Goal: Task Accomplishment & Management: Manage account settings

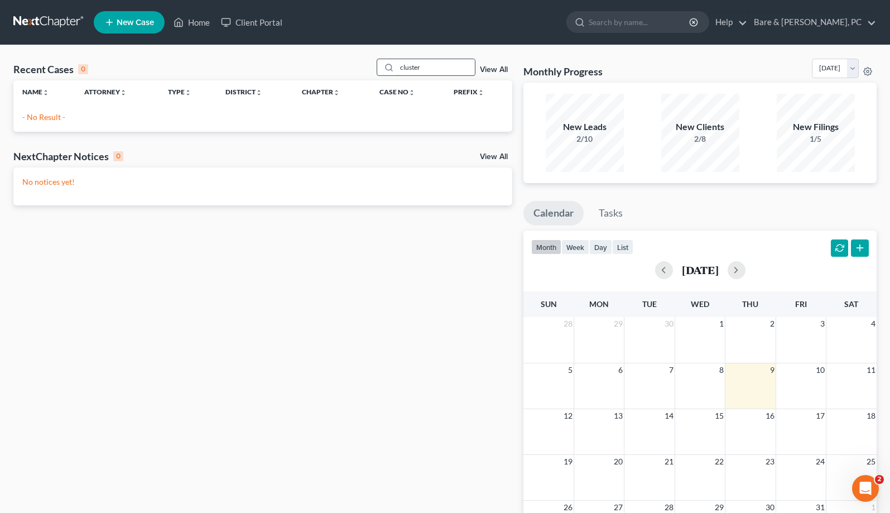
drag, startPoint x: 430, startPoint y: 71, endPoint x: 333, endPoint y: 59, distance: 97.9
click at [397, 59] on input "cluster" at bounding box center [436, 67] width 78 height 16
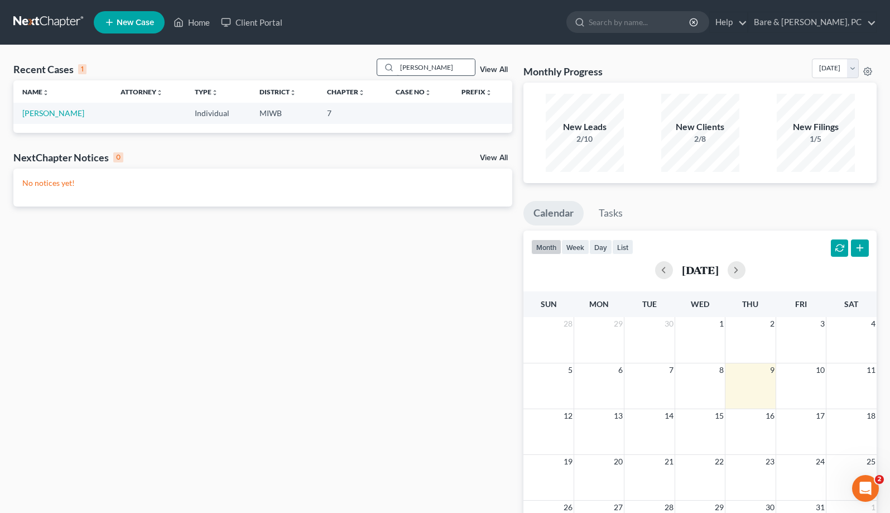
click at [397, 70] on input "[PERSON_NAME]" at bounding box center [436, 67] width 78 height 16
drag, startPoint x: 436, startPoint y: 67, endPoint x: 424, endPoint y: 67, distance: 12.3
click at [436, 66] on input "[PERSON_NAME]" at bounding box center [436, 67] width 78 height 16
drag, startPoint x: 431, startPoint y: 67, endPoint x: 404, endPoint y: 67, distance: 27.3
click at [404, 67] on input "[PERSON_NAME]" at bounding box center [436, 67] width 78 height 16
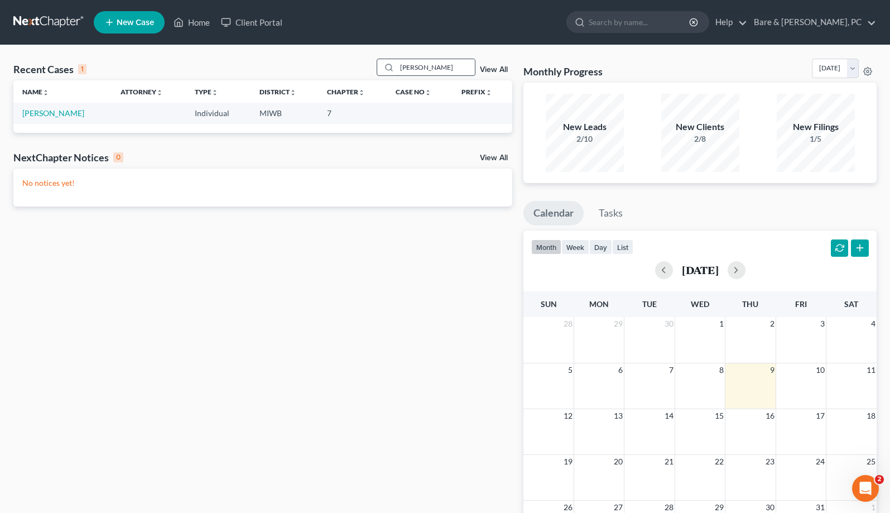
type input "[PERSON_NAME]"
click at [51, 113] on link "[PERSON_NAME]" at bounding box center [53, 112] width 62 height 9
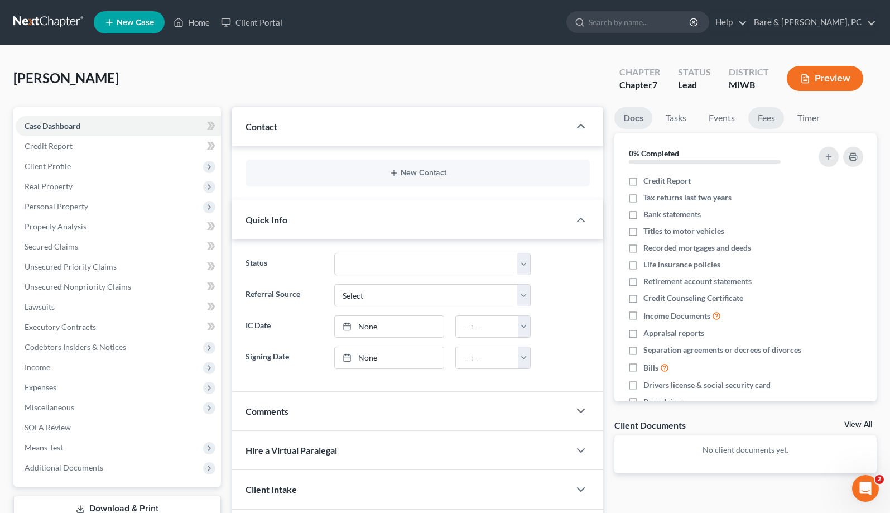
click at [767, 117] on link "Fees" at bounding box center [766, 118] width 36 height 22
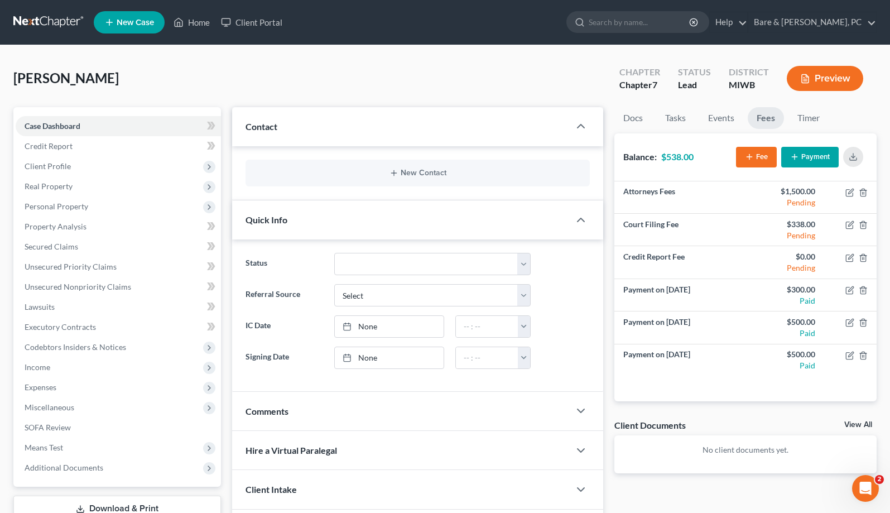
click at [807, 160] on button "Payment" at bounding box center [809, 157] width 57 height 21
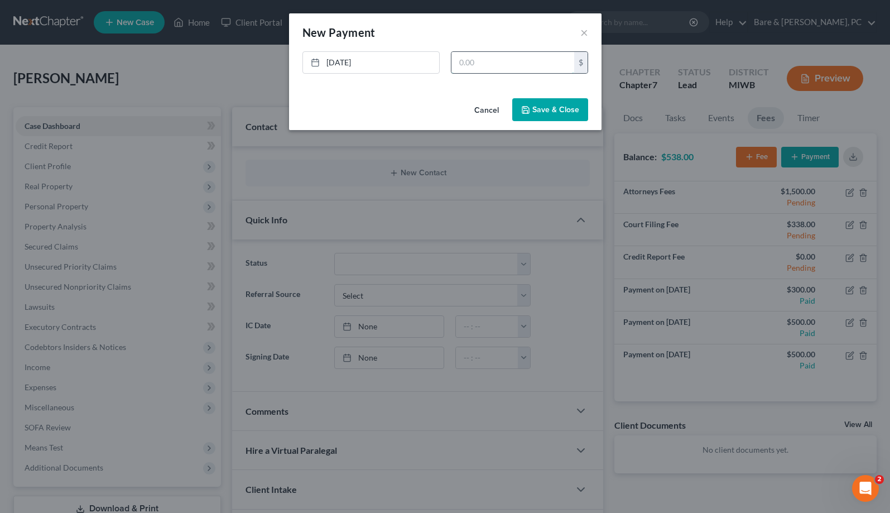
click at [488, 60] on input "text" at bounding box center [512, 62] width 123 height 21
type input "8"
type input "538.00"
click at [556, 108] on button "Save & Close" at bounding box center [550, 109] width 76 height 23
